Goal: Task Accomplishment & Management: Manage account settings

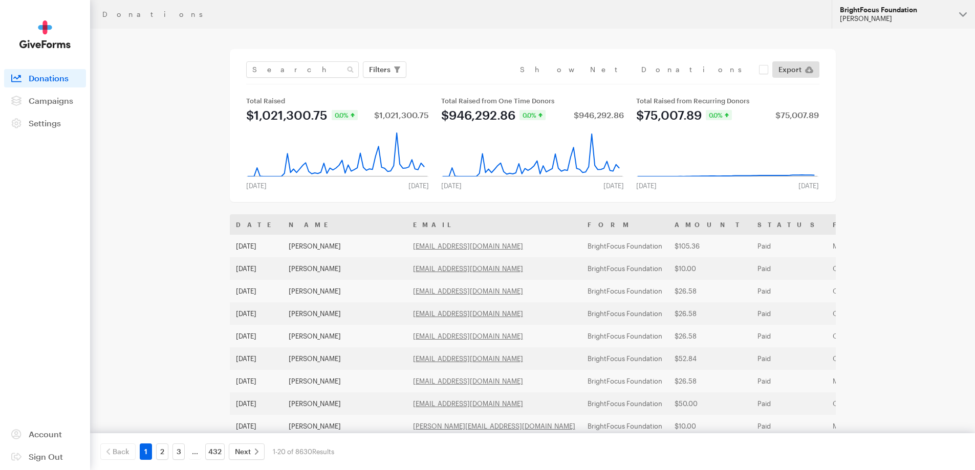
click at [893, 4] on button "BrightFocus Foundation Hazel Bartolo" at bounding box center [903, 14] width 143 height 29
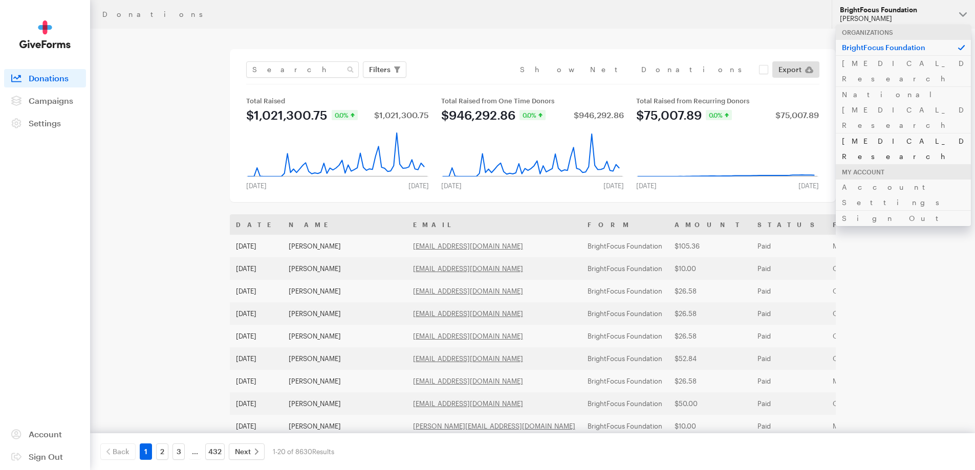
click at [863, 133] on link "[MEDICAL_DATA] Research" at bounding box center [903, 148] width 135 height 31
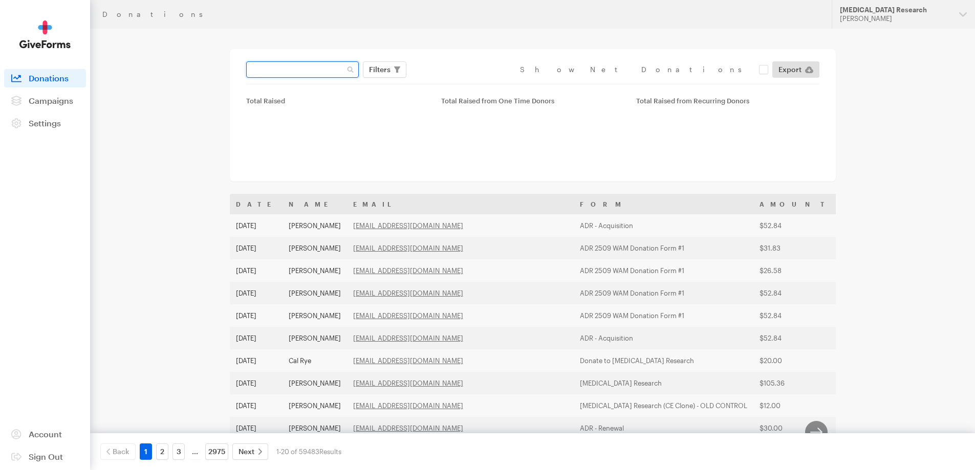
click at [278, 72] on input "text" at bounding box center [302, 69] width 113 height 16
paste input "[EMAIL_ADDRESS][PERSON_NAME][DOMAIN_NAME]"
type input "[EMAIL_ADDRESS][PERSON_NAME][DOMAIN_NAME]"
click at [457, 83] on button "Apply" at bounding box center [473, 91] width 33 height 16
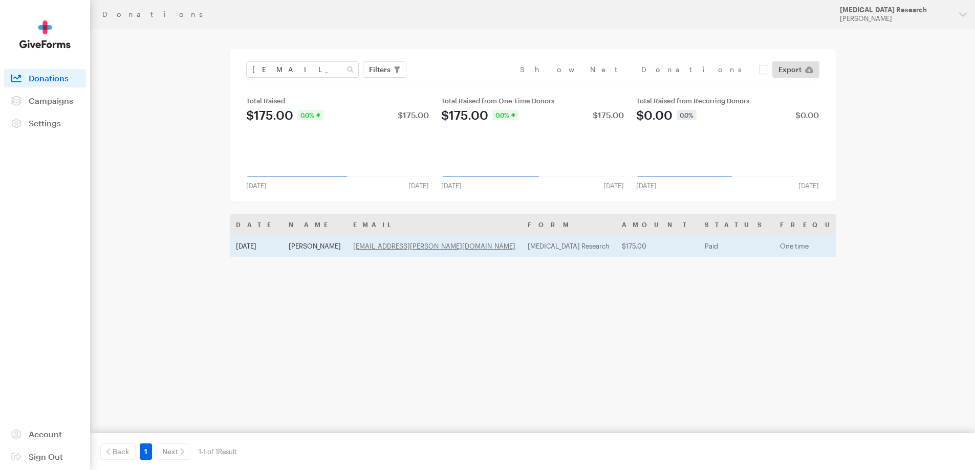
click at [300, 242] on td "Dana Albertson" at bounding box center [314, 246] width 64 height 23
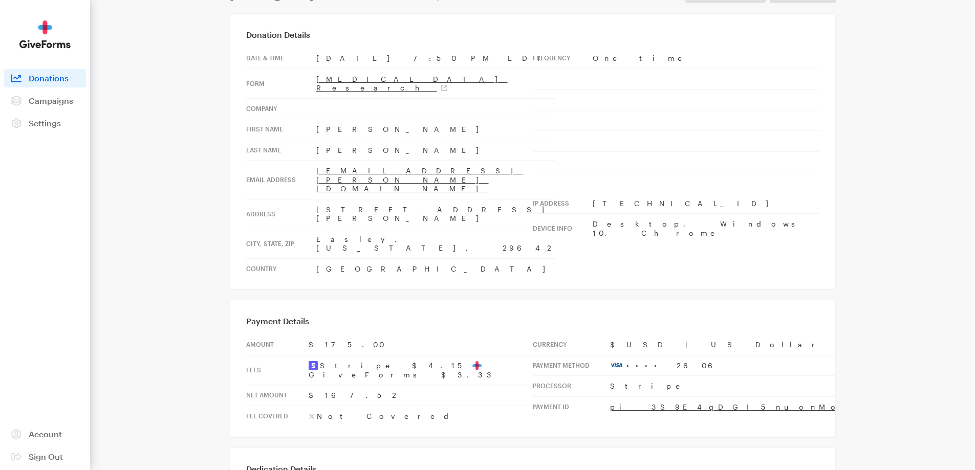
scroll to position [307, 0]
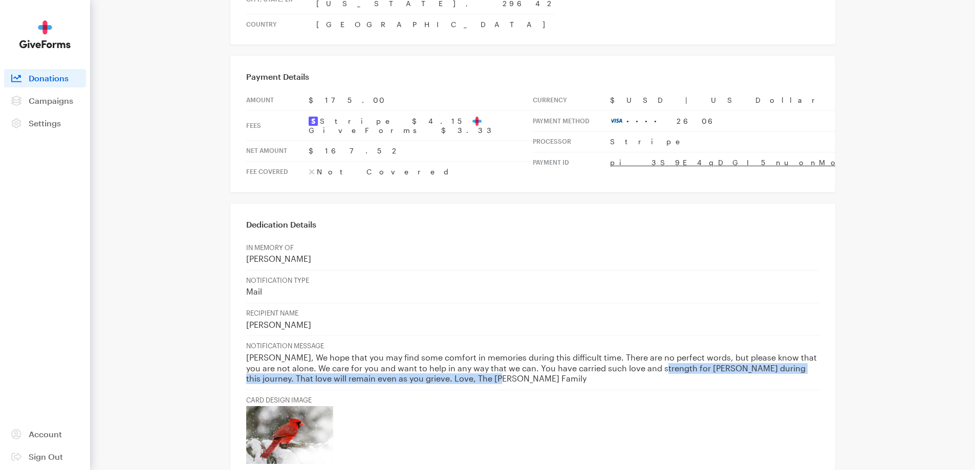
drag, startPoint x: 653, startPoint y: 315, endPoint x: 671, endPoint y: 327, distance: 21.0
click at [671, 353] on p "Pat, We hope that you may find some comfort in memories during this difficult t…" at bounding box center [532, 369] width 573 height 32
copy p "r Wendell during this journey. That love will remain even as you grieve. Love, …"
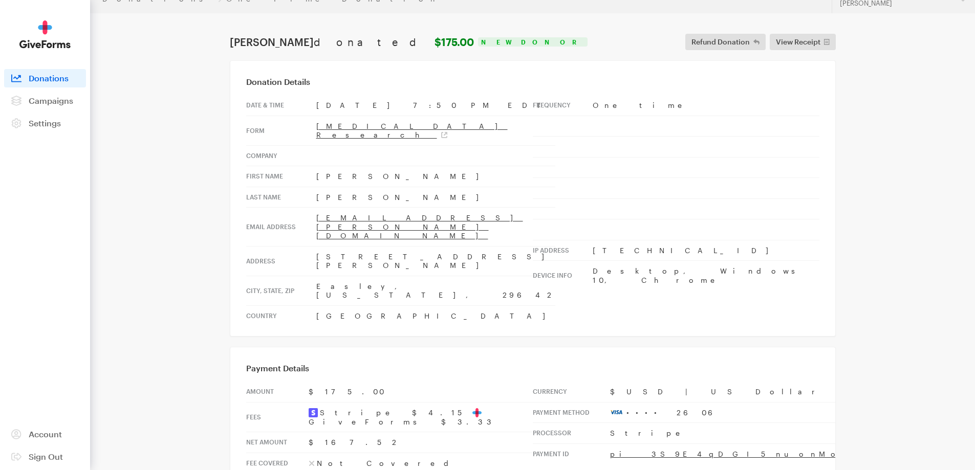
scroll to position [0, 0]
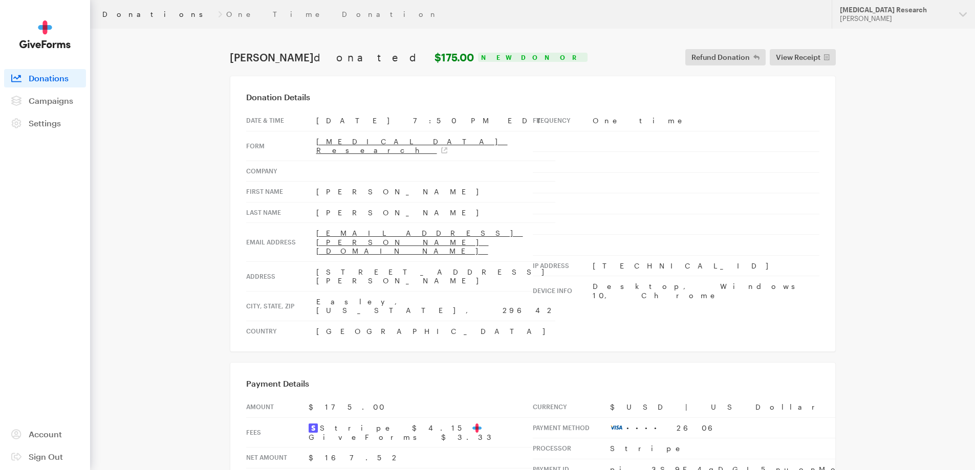
click at [127, 13] on link "Donations" at bounding box center [158, 14] width 112 height 8
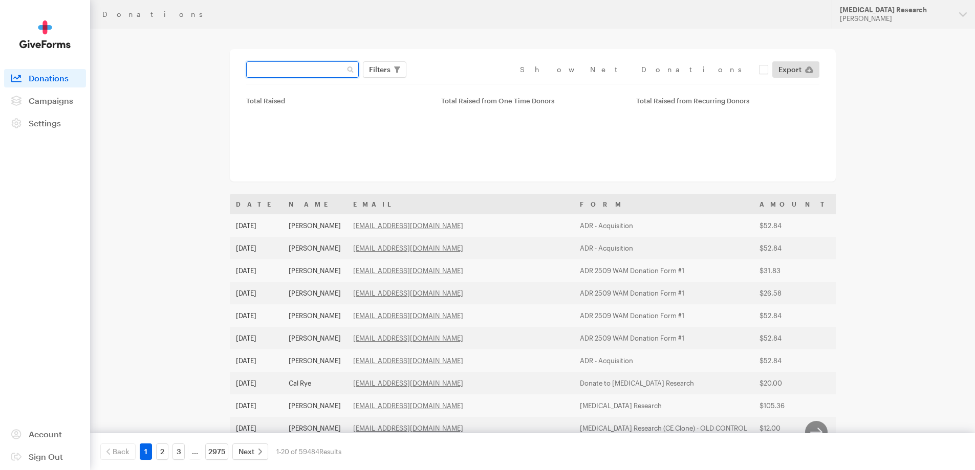
click at [269, 72] on input "text" at bounding box center [302, 69] width 113 height 16
paste input "[EMAIL_ADDRESS][DOMAIN_NAME]"
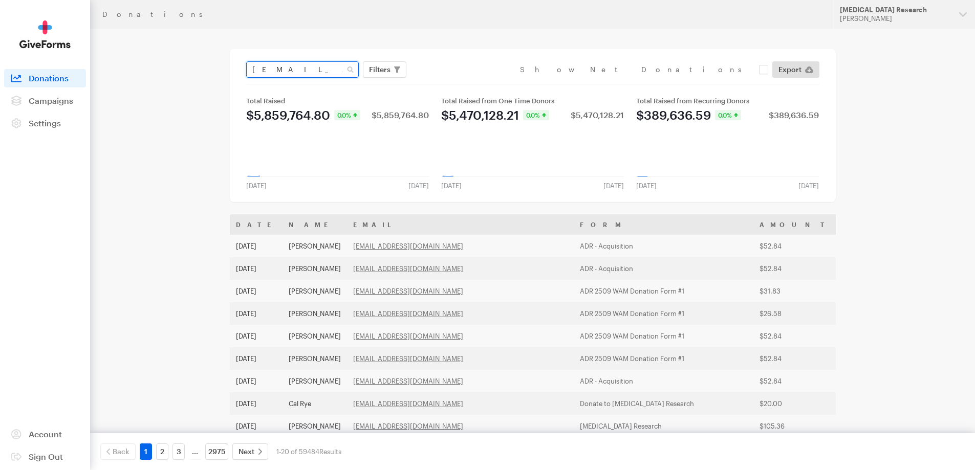
type input "[EMAIL_ADDRESS][DOMAIN_NAME]"
click at [457, 83] on button "Apply" at bounding box center [473, 91] width 33 height 16
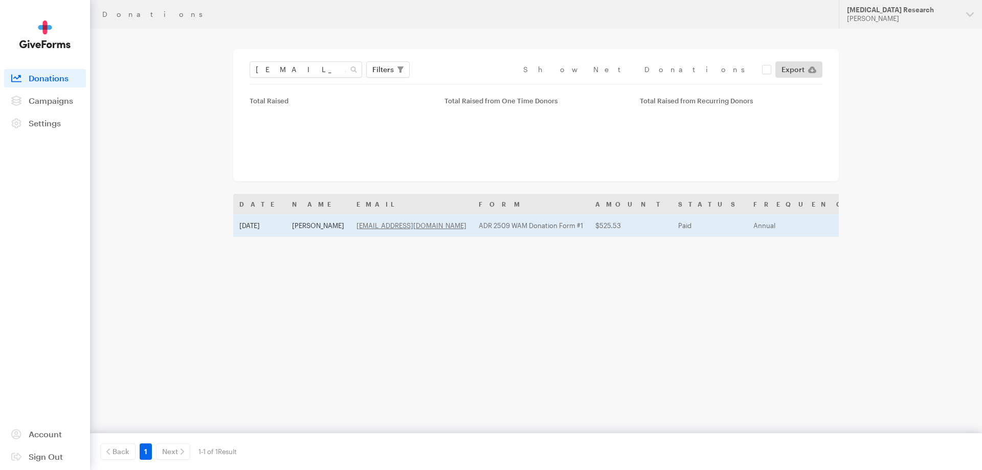
click at [320, 227] on td "[PERSON_NAME]" at bounding box center [318, 225] width 64 height 23
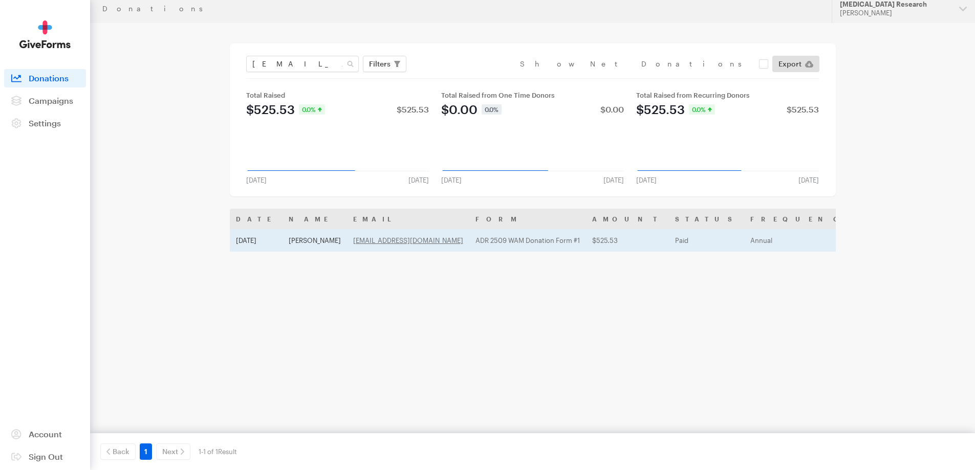
scroll to position [7, 0]
click at [308, 237] on td "[PERSON_NAME]" at bounding box center [314, 239] width 64 height 23
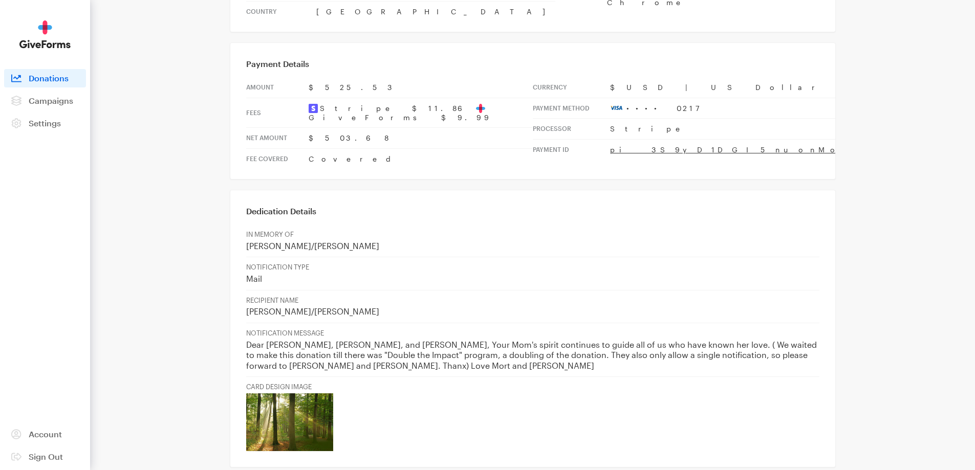
scroll to position [358, 0]
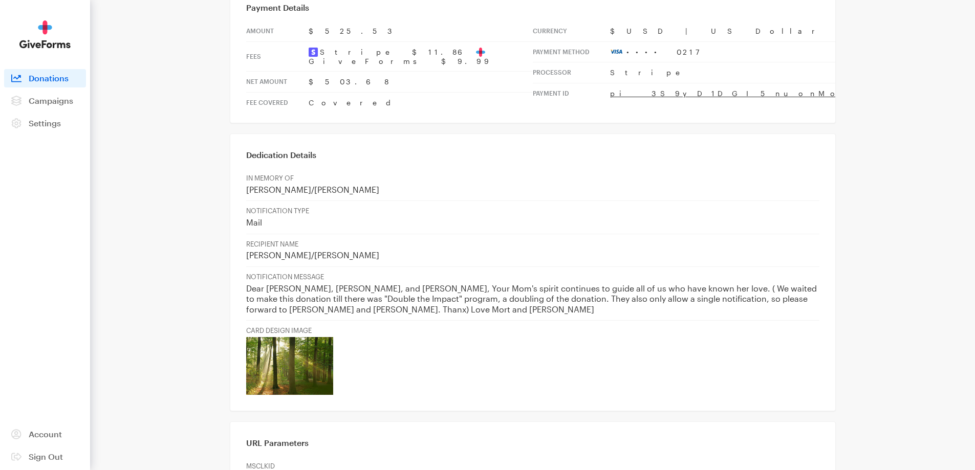
click at [670, 283] on p "Dear [PERSON_NAME], [PERSON_NAME], and [PERSON_NAME], Your Mom's spirit continu…" at bounding box center [532, 299] width 573 height 32
drag, startPoint x: 625, startPoint y: 266, endPoint x: 655, endPoint y: 273, distance: 31.0
click at [655, 283] on p "Dear [PERSON_NAME], [PERSON_NAME], and [PERSON_NAME], Your Mom's spirit continu…" at bounding box center [532, 299] width 573 height 32
copy p "tion, so please forward to [PERSON_NAME] and [PERSON_NAME]. Thanx) Love Mort an…"
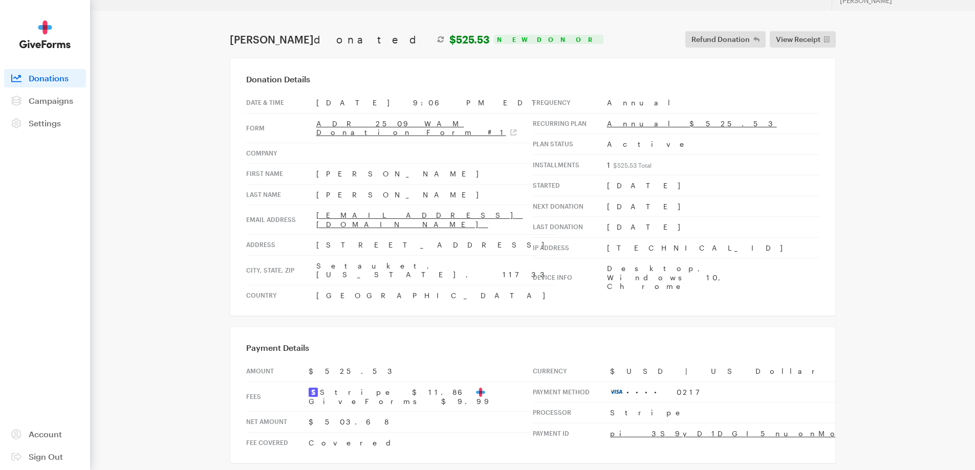
scroll to position [0, 0]
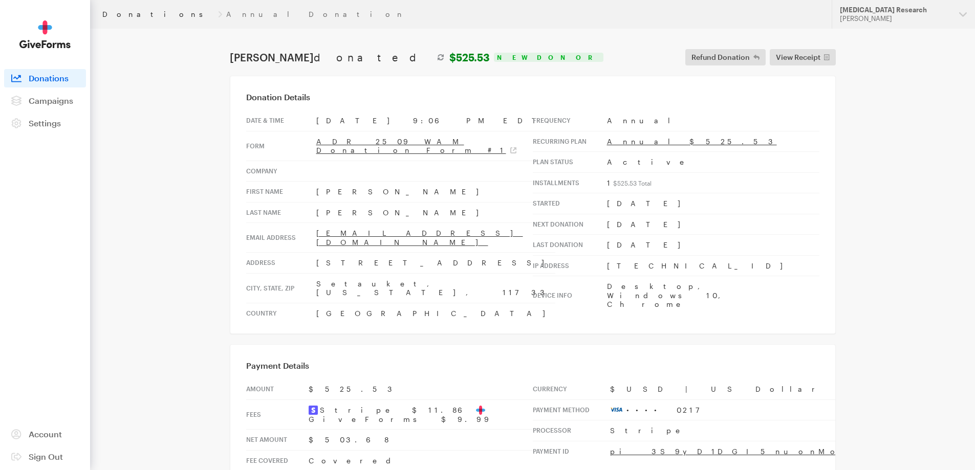
click at [125, 15] on link "Donations" at bounding box center [158, 14] width 112 height 8
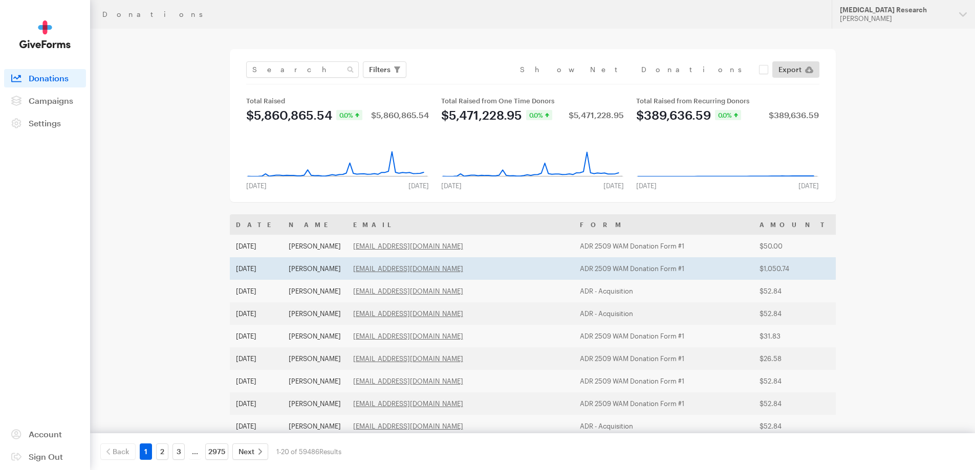
click at [313, 265] on td "[PERSON_NAME]" at bounding box center [314, 268] width 64 height 23
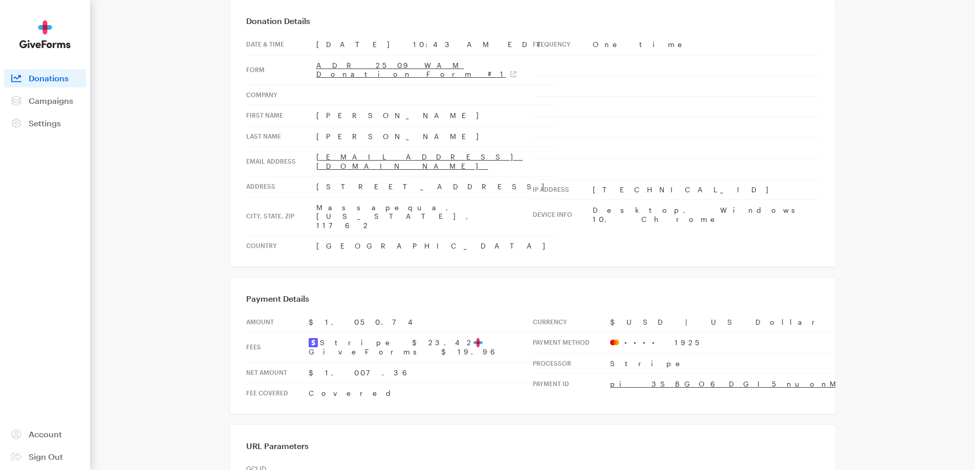
scroll to position [51, 0]
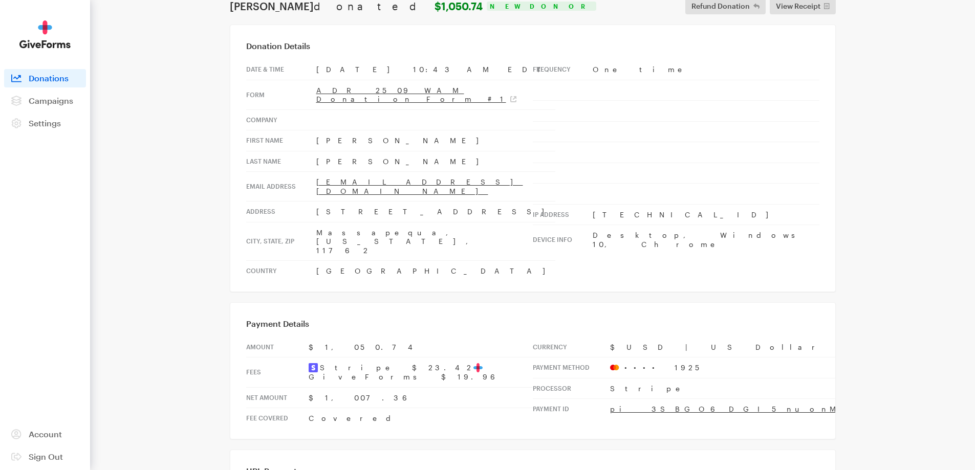
drag, startPoint x: 399, startPoint y: 255, endPoint x: 245, endPoint y: 96, distance: 221.5
click at [245, 96] on div "Donation Details Date & time Sep 25, 2025 10:43 AM EDT Form ADR 2509 WAM Donati…" at bounding box center [533, 159] width 606 height 268
drag, startPoint x: 243, startPoint y: 67, endPoint x: 269, endPoint y: 81, distance: 30.2
click at [269, 81] on div "Donation Details Date & time Sep 25, 2025 10:43 AM EDT Form ADR 2509 WAM Donati…" at bounding box center [533, 159] width 606 height 268
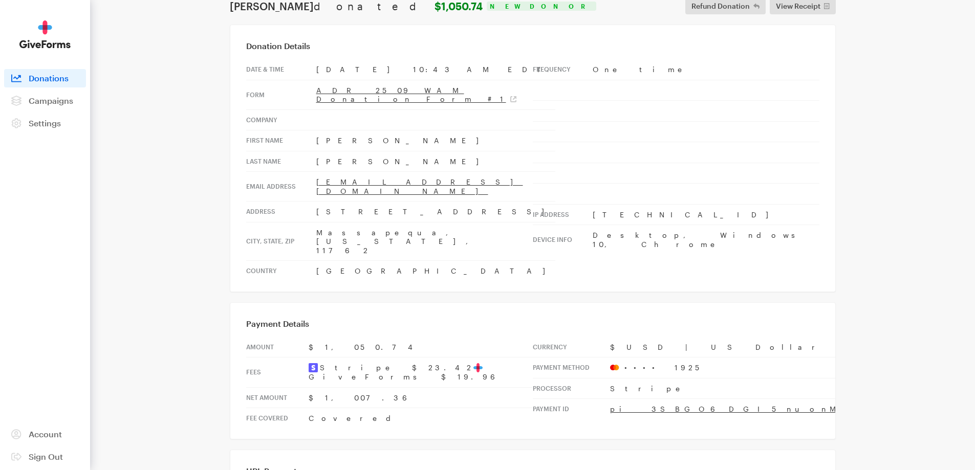
click at [241, 48] on div "Donation Details Date & time Sep 25, 2025 10:43 AM EDT Form ADR 2509 WAM Donati…" at bounding box center [533, 159] width 606 height 268
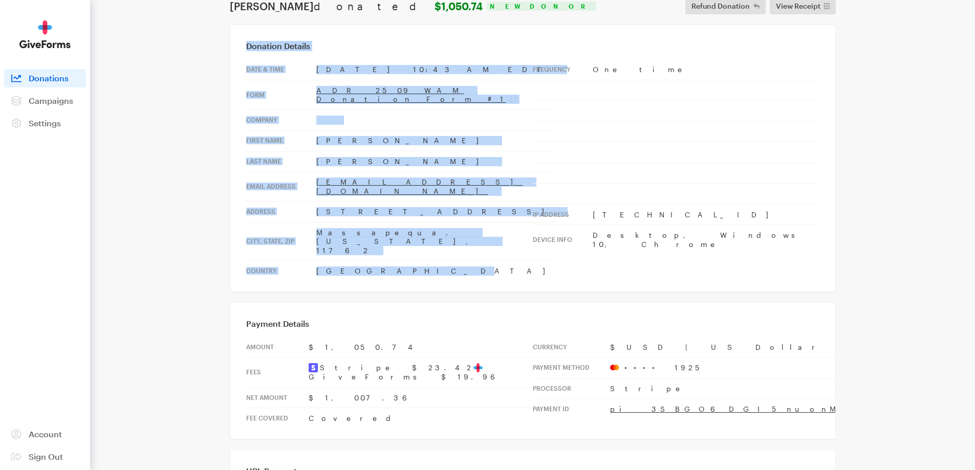
drag, startPoint x: 246, startPoint y: 49, endPoint x: 390, endPoint y: 233, distance: 234.4
click at [390, 233] on div "Donation Details Date & time Sep 25, 2025 10:43 AM EDT Form ADR 2509 WAM Donati…" at bounding box center [533, 159] width 606 height 268
click at [390, 261] on td "[GEOGRAPHIC_DATA]" at bounding box center [435, 271] width 239 height 20
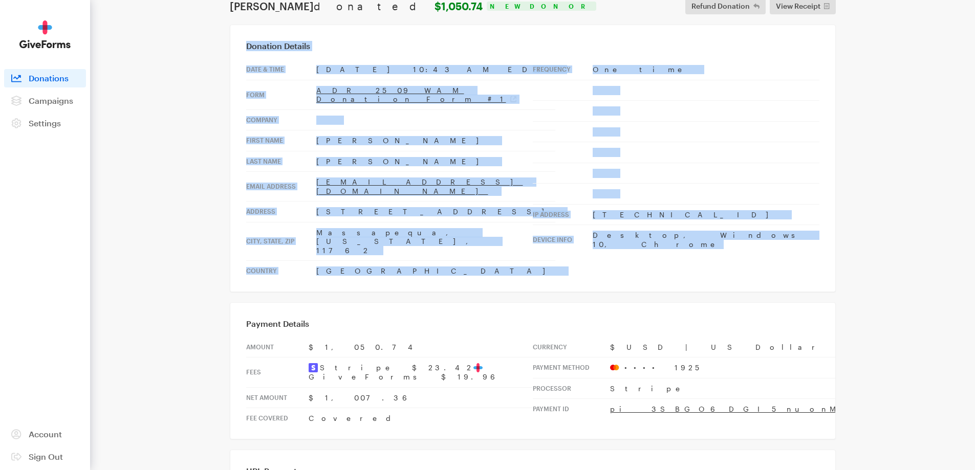
drag, startPoint x: 738, startPoint y: 245, endPoint x: 232, endPoint y: 48, distance: 543.6
click at [232, 48] on div "Donation Details Date & time Sep 25, 2025 10:43 AM EDT Form ADR 2509 WAM Donati…" at bounding box center [533, 159] width 606 height 268
click at [461, 151] on td "[PERSON_NAME]" at bounding box center [435, 161] width 239 height 21
drag, startPoint x: 739, startPoint y: 232, endPoint x: 236, endPoint y: 45, distance: 536.9
click at [236, 45] on div "Donation Details Date & time Sep 25, 2025 10:43 AM EDT Form ADR 2509 WAM Donati…" at bounding box center [533, 159] width 606 height 268
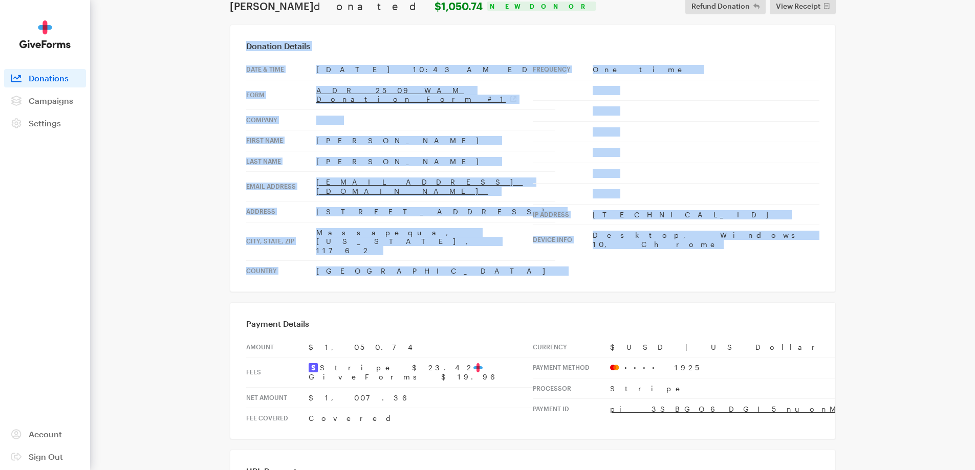
click at [236, 45] on div "Donation Details Date & time Sep 25, 2025 10:43 AM EDT Form ADR 2509 WAM Donati…" at bounding box center [533, 159] width 606 height 268
click at [261, 51] on h3 "Donation Details" at bounding box center [532, 46] width 573 height 10
drag, startPoint x: 247, startPoint y: 48, endPoint x: 743, endPoint y: 242, distance: 532.2
click at [743, 242] on div "Donation Details Date & time Sep 25, 2025 10:43 AM EDT Form ADR 2509 WAM Donati…" at bounding box center [533, 159] width 606 height 268
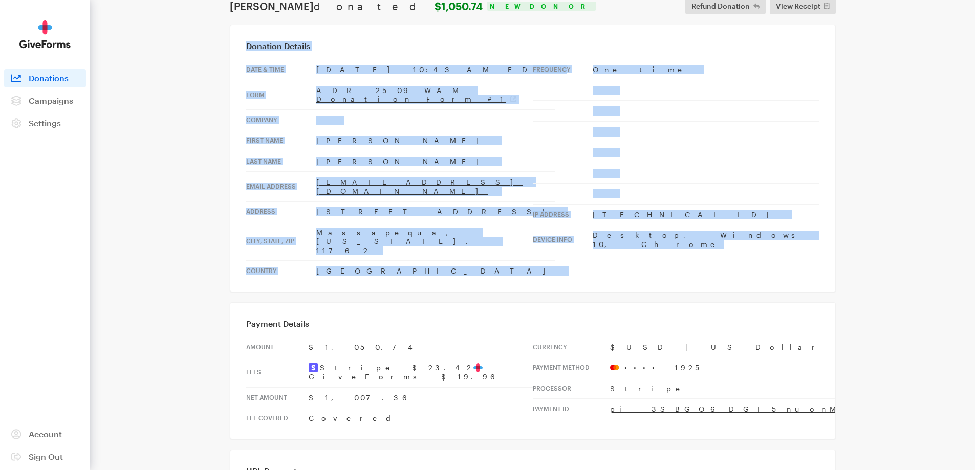
click at [750, 241] on td "Desktop, Windows 10, Chrome" at bounding box center [706, 240] width 227 height 30
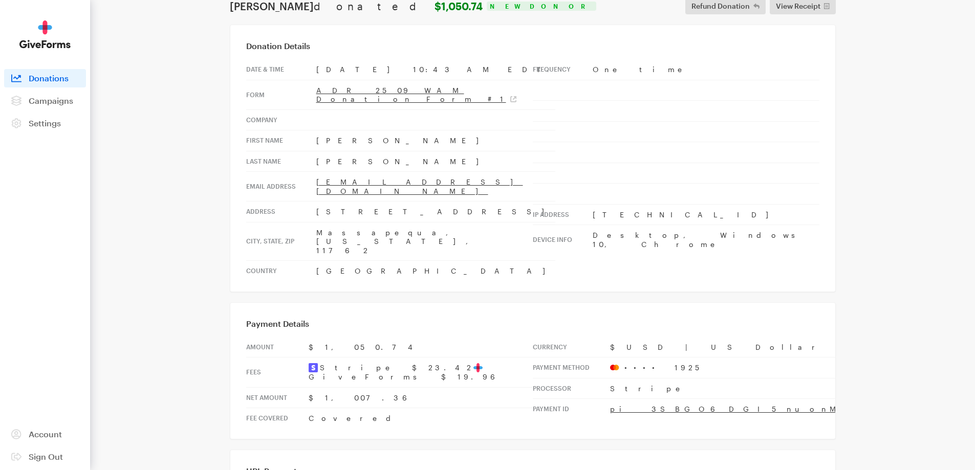
click at [333, 151] on td "[PERSON_NAME]" at bounding box center [435, 161] width 239 height 21
click at [334, 151] on td "[PERSON_NAME]" at bounding box center [435, 161] width 239 height 21
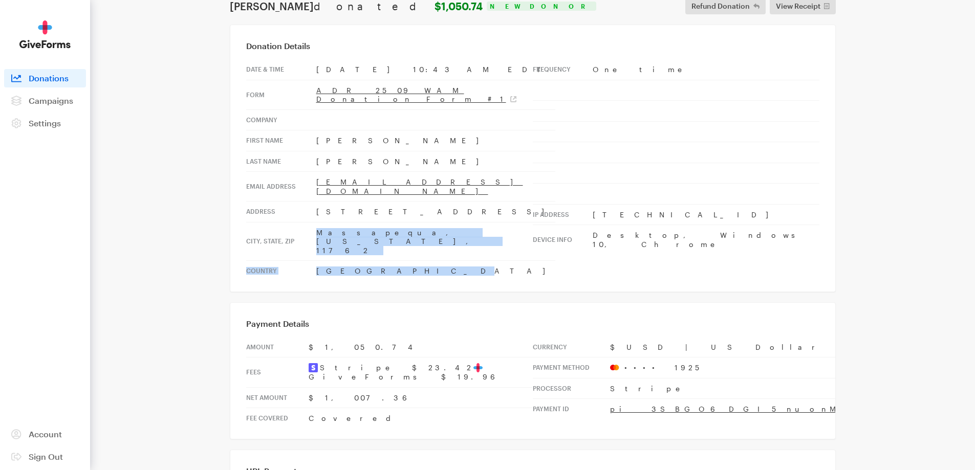
drag, startPoint x: 373, startPoint y: 239, endPoint x: 314, endPoint y: 213, distance: 64.8
click at [314, 213] on tbody "Date & time Sep 25, 2025 10:43 AM EDT Form ADR 2509 WAM Donation Form #1 Compan…" at bounding box center [400, 170] width 309 height 222
click at [370, 261] on td "[GEOGRAPHIC_DATA]" at bounding box center [435, 271] width 239 height 20
click at [391, 261] on td "[GEOGRAPHIC_DATA]" at bounding box center [435, 271] width 239 height 20
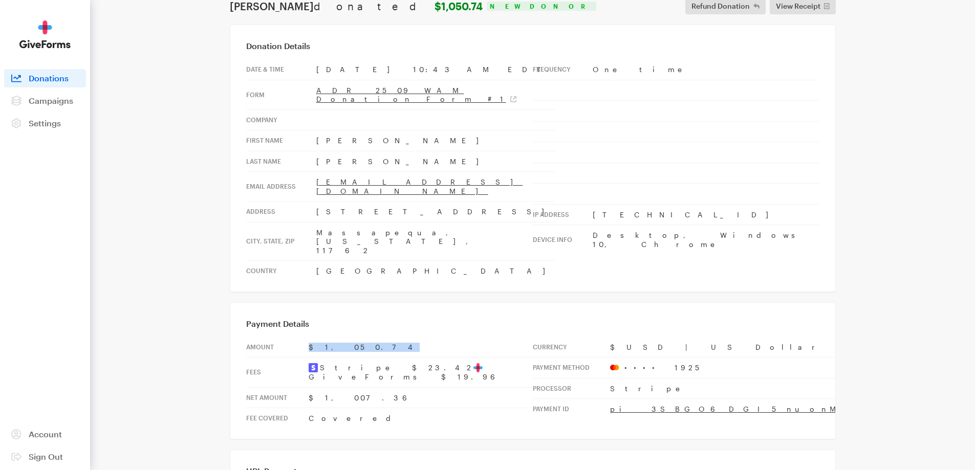
drag, startPoint x: 345, startPoint y: 314, endPoint x: 300, endPoint y: 308, distance: 45.4
click at [300, 337] on tr "Amount $1,050.74" at bounding box center [389, 347] width 287 height 20
click at [357, 337] on td "$1,050.74" at bounding box center [421, 347] width 224 height 20
click at [730, 12] on button "Refund Donation" at bounding box center [725, 6] width 80 height 16
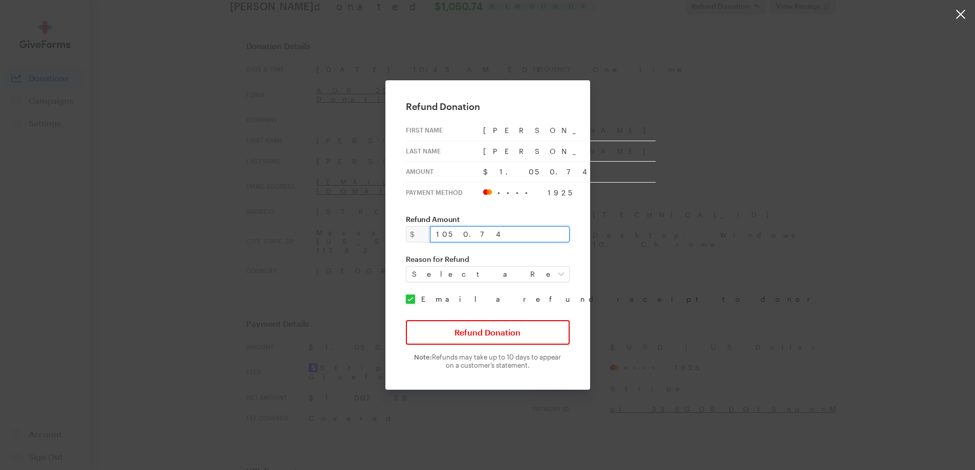
drag, startPoint x: 473, startPoint y: 232, endPoint x: 354, endPoint y: 223, distance: 120.1
click at [363, 226] on div "Refund Donation First Name Marilyn Last Name Hametz Amount $1,050.74 Payment Me…" at bounding box center [487, 235] width 975 height 470
click at [490, 236] on input "1050.74" at bounding box center [500, 234] width 140 height 16
drag, startPoint x: 507, startPoint y: 240, endPoint x: 401, endPoint y: 237, distance: 106.0
click at [401, 237] on div "Refund Donation First Name Marilyn Last Name Hametz Amount $1,050.74 Payment Me…" at bounding box center [487, 235] width 205 height 310
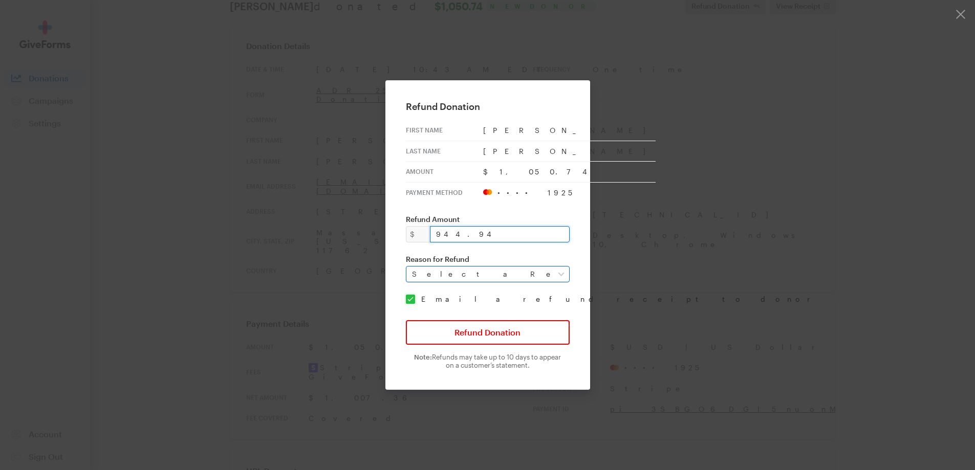
type input "944.94"
click at [520, 271] on select "Select a Reason Fraud Duplicate Other" at bounding box center [488, 274] width 164 height 16
select select "requested_by_customer"
click at [412, 266] on select "Select a Reason Fraud Duplicate Other" at bounding box center [488, 274] width 164 height 16
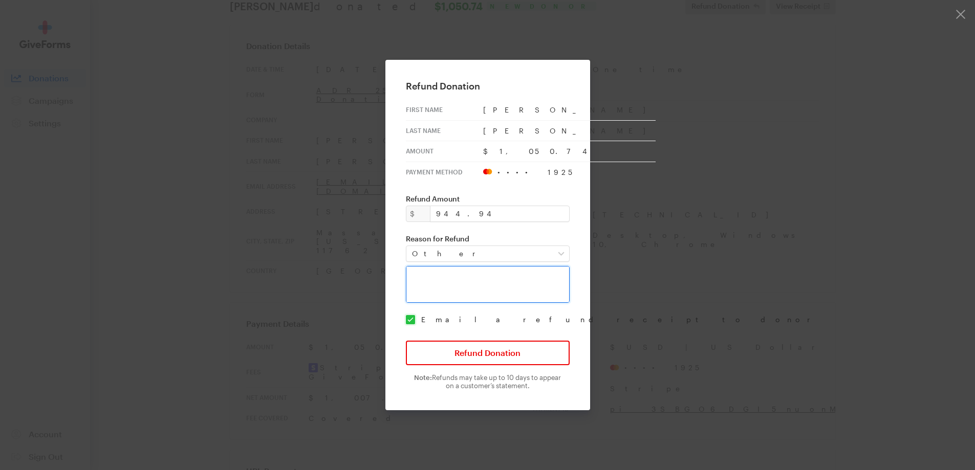
click at [452, 290] on textarea at bounding box center [488, 284] width 164 height 37
click at [545, 291] on textarea "wrong amount. intended donation is for $105.80 only+105.80" at bounding box center [488, 284] width 164 height 37
type textarea "wrong amount. intended donation is for $105.80 only."
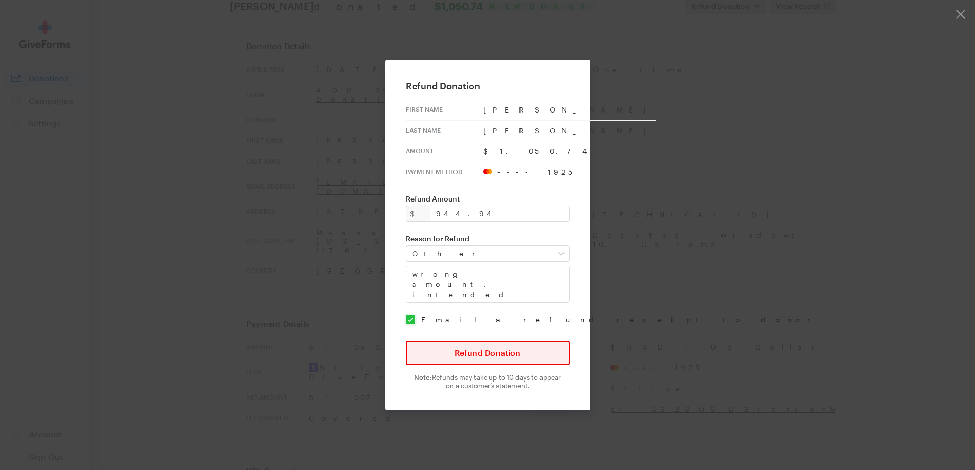
click at [465, 360] on button "Refund Donation" at bounding box center [488, 353] width 164 height 25
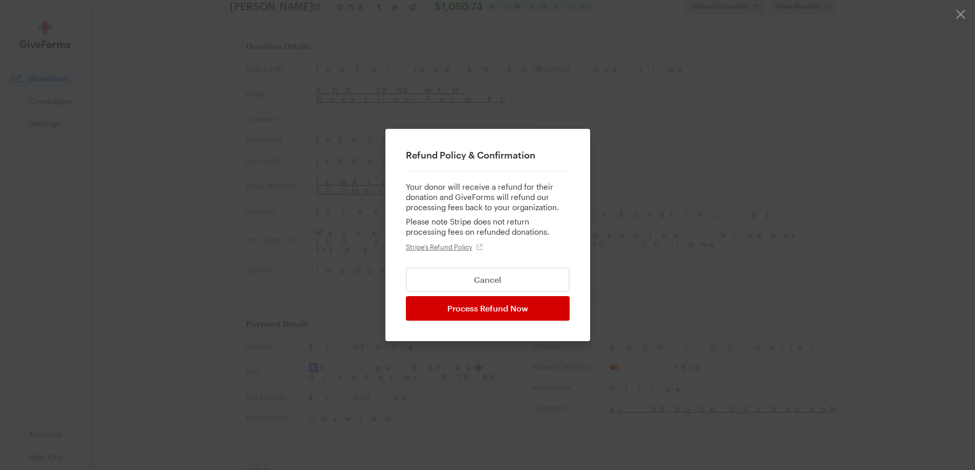
click at [483, 307] on input "Process Refund Now" at bounding box center [488, 308] width 164 height 25
type input "Processing..."
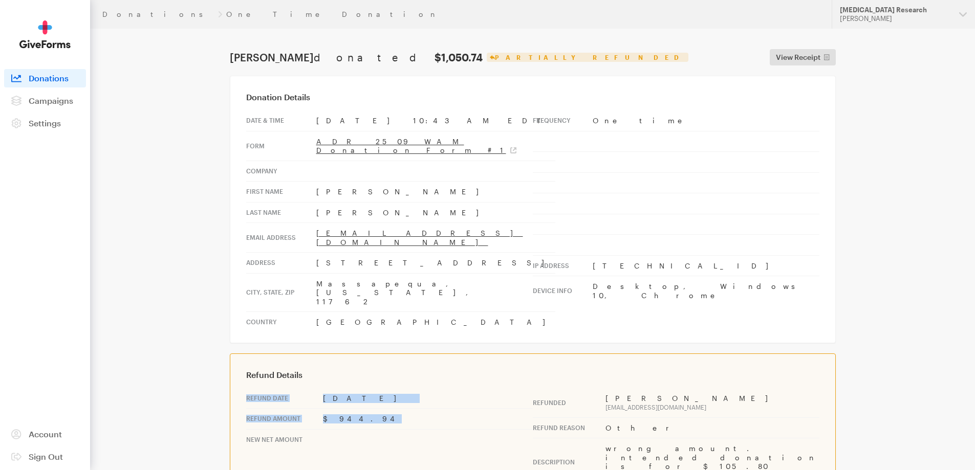
drag, startPoint x: 366, startPoint y: 389, endPoint x: 242, endPoint y: 365, distance: 126.7
click at [242, 365] on div "Refund Details Refund Date [DATE] Refund Amount $944.94 New Net Amount Refunded…" at bounding box center [533, 425] width 606 height 143
click at [376, 409] on td "$944.94" at bounding box center [428, 419] width 210 height 21
drag, startPoint x: 376, startPoint y: 381, endPoint x: 245, endPoint y: 357, distance: 133.7
click at [245, 357] on div "Refund Details Refund Date [DATE] Refund Amount $944.94 New Net Amount Refunded…" at bounding box center [533, 425] width 606 height 143
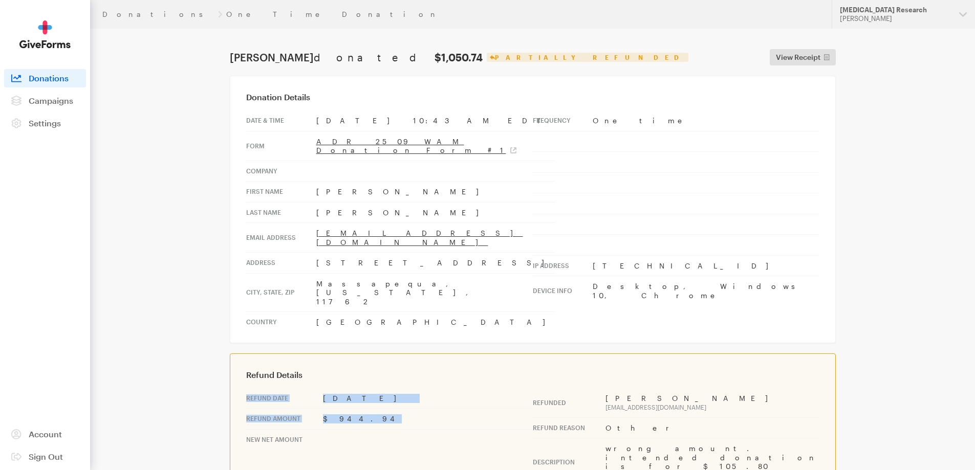
click at [245, 357] on div "Refund Details Refund Date [DATE] Refund Amount $944.94 New Net Amount Refunded…" at bounding box center [533, 425] width 606 height 143
drag, startPoint x: 253, startPoint y: 364, endPoint x: 343, endPoint y: 383, distance: 92.0
click at [343, 388] on tbody "Refund Date [DATE] Refund Amount $944.94 New Net Amount" at bounding box center [389, 419] width 287 height 62
drag, startPoint x: 347, startPoint y: 384, endPoint x: 254, endPoint y: 360, distance: 95.7
click at [254, 388] on tbody "Refund Date [DATE] Refund Amount $944.94 New Net Amount" at bounding box center [389, 419] width 287 height 62
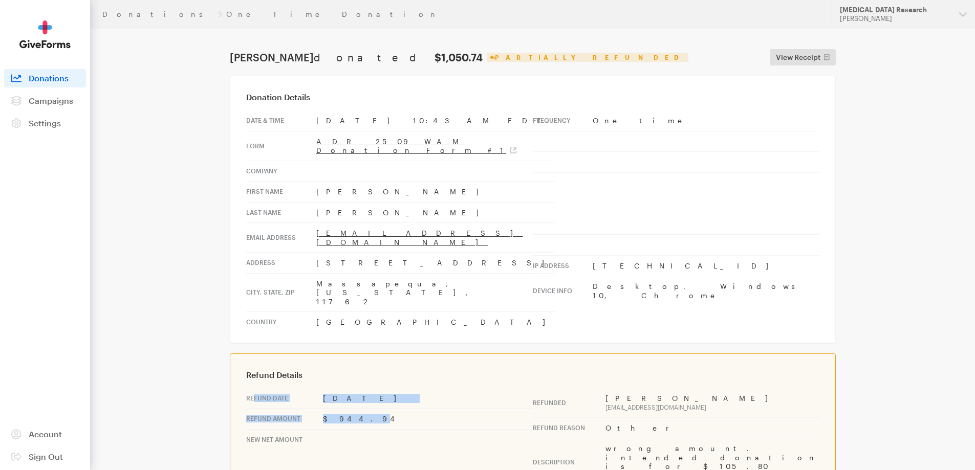
click at [370, 388] on td "[DATE]" at bounding box center [428, 398] width 210 height 20
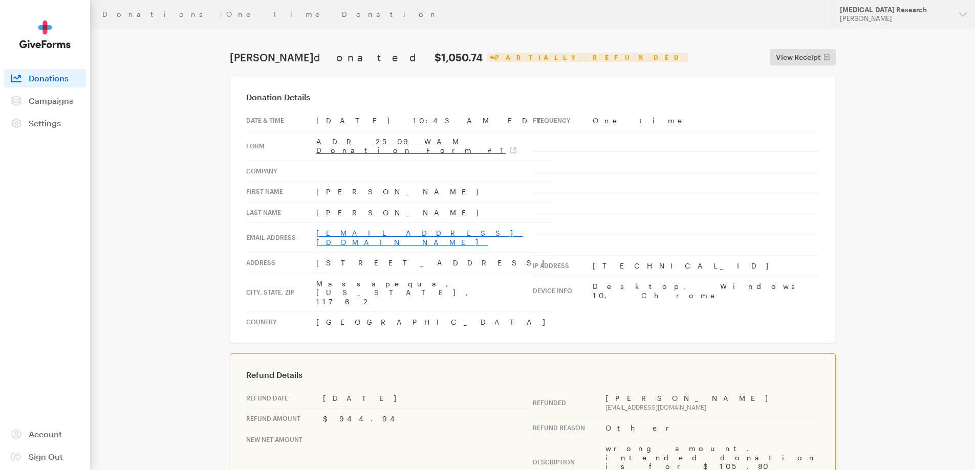
drag, startPoint x: 416, startPoint y: 226, endPoint x: 317, endPoint y: 225, distance: 98.3
click at [317, 225] on td "[EMAIL_ADDRESS][DOMAIN_NAME]" at bounding box center [435, 238] width 239 height 30
copy link "[EMAIL_ADDRESS][DOMAIN_NAME]"
